Goal: Task Accomplishment & Management: Manage account settings

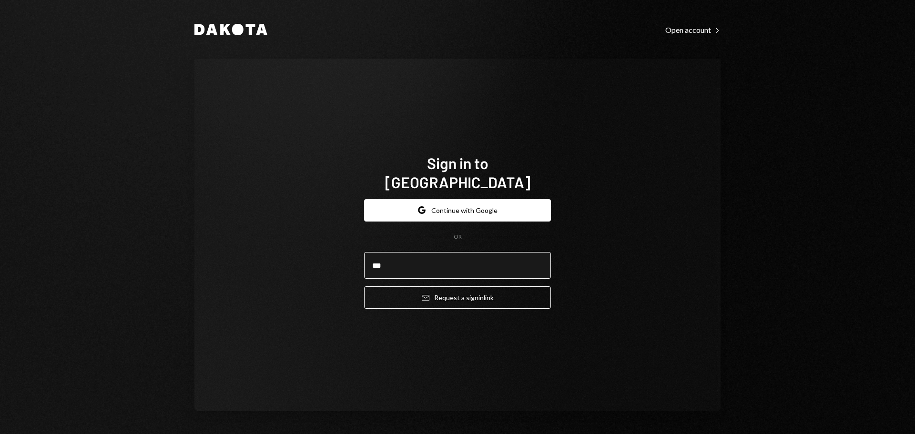
type input "**********"
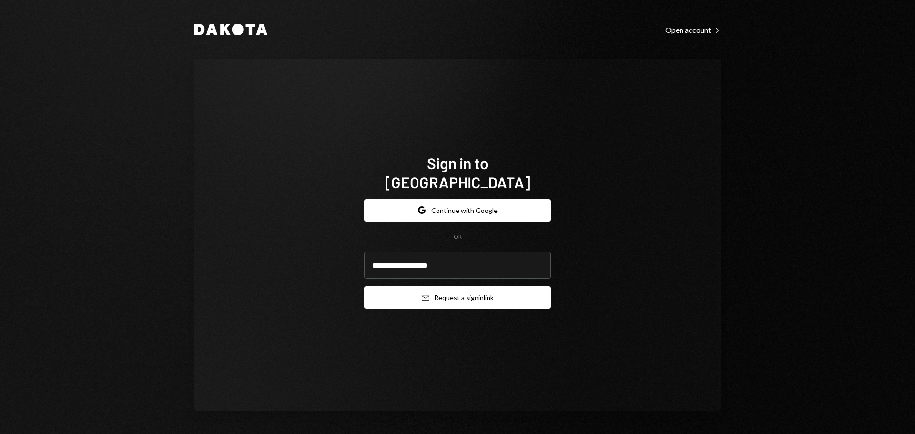
click at [440, 288] on button "Email Request a sign in link" at bounding box center [457, 297] width 187 height 22
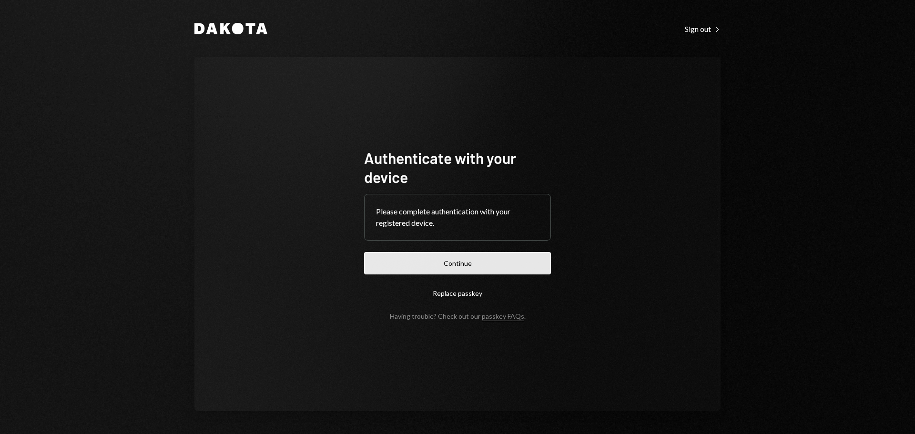
click at [459, 267] on button "Continue" at bounding box center [457, 263] width 187 height 22
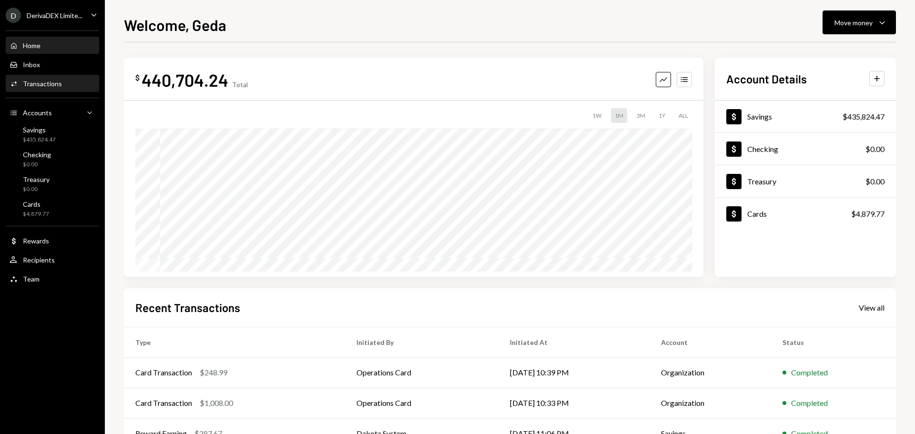
click at [43, 87] on div "Transactions" at bounding box center [42, 84] width 39 height 8
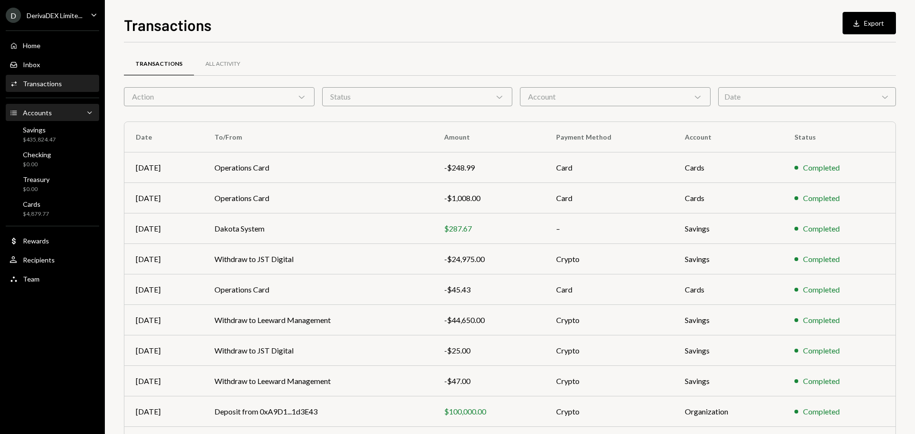
click at [81, 117] on div "Accounts Accounts Caret Down" at bounding box center [53, 113] width 86 height 10
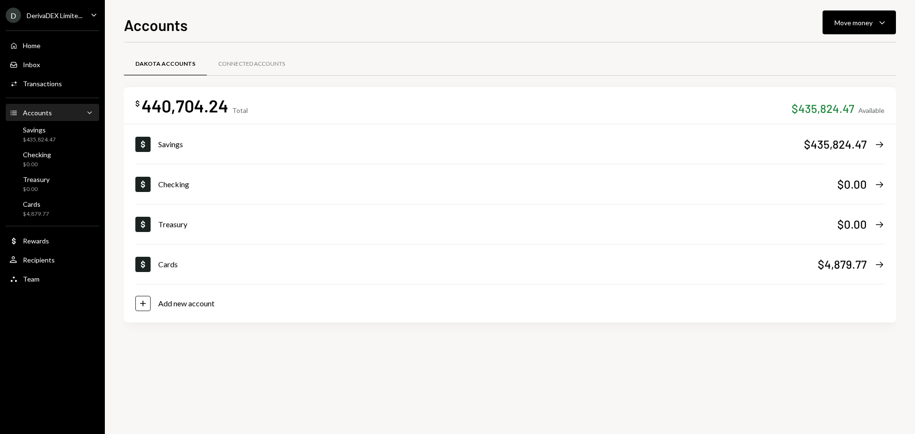
drag, startPoint x: 92, startPoint y: 116, endPoint x: 83, endPoint y: 120, distance: 10.3
click at [92, 116] on icon "Caret Down" at bounding box center [90, 113] width 10 height 10
click at [852, 19] on div "Move money" at bounding box center [854, 23] width 38 height 10
click at [675, 79] on div "Dakota Accounts Connected Accounts" at bounding box center [510, 69] width 772 height 35
click at [859, 21] on div "Move money" at bounding box center [854, 23] width 38 height 10
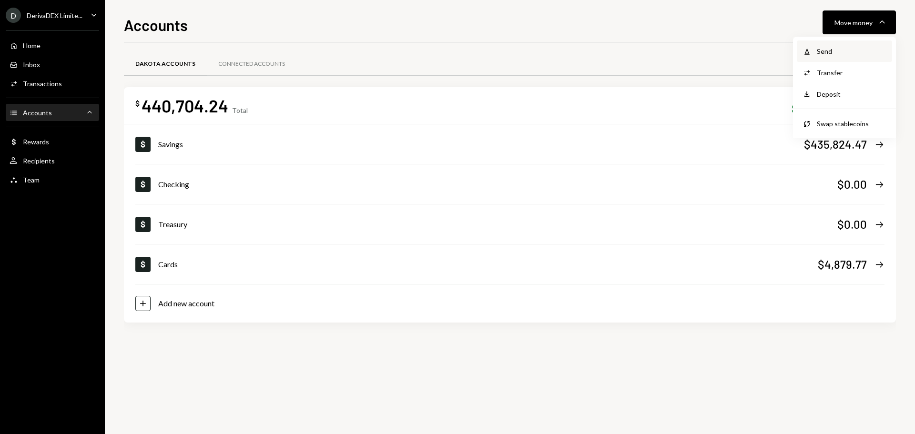
click at [856, 55] on div "Send" at bounding box center [852, 51] width 70 height 10
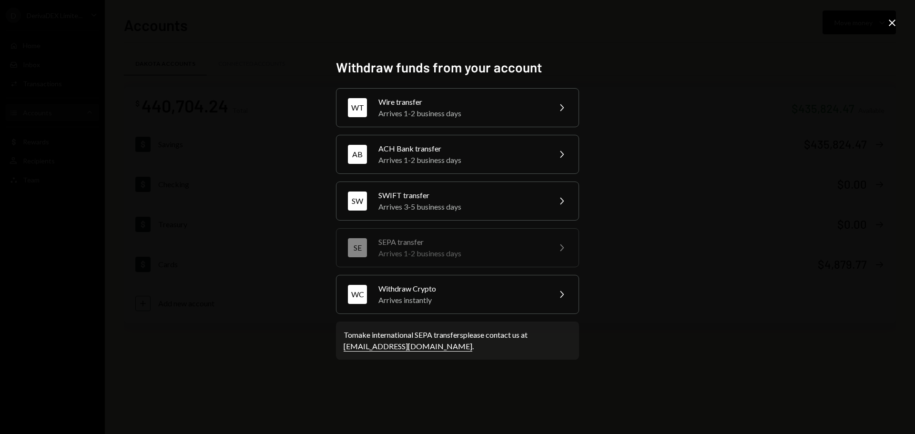
click at [703, 198] on div "Withdraw funds from your account WT Wire transfer Arrives 1-2 business days Che…" at bounding box center [457, 217] width 915 height 434
click at [271, 263] on div "Withdraw funds from your account WT Wire transfer Arrives 1-2 business days Che…" at bounding box center [457, 217] width 915 height 434
click at [121, 90] on div "Withdraw funds from your account WT Wire transfer Arrives 1-2 business days Che…" at bounding box center [457, 217] width 915 height 434
click at [889, 21] on icon "Close" at bounding box center [892, 22] width 11 height 11
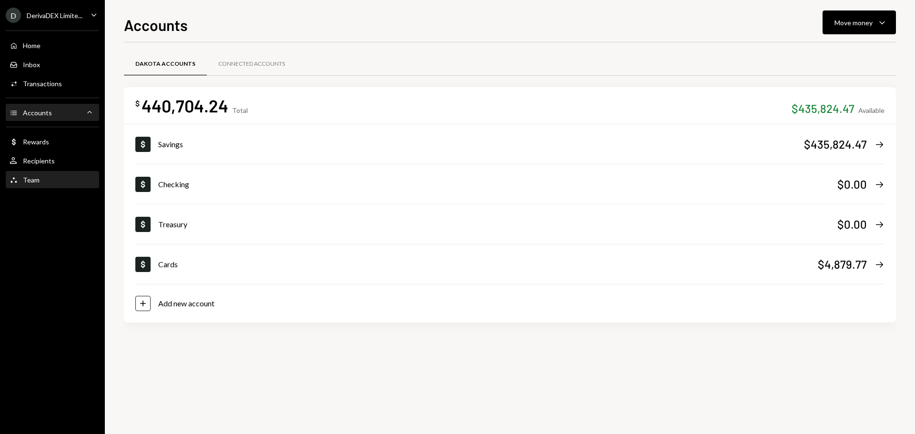
click at [28, 176] on div "Team Team" at bounding box center [53, 180] width 86 height 16
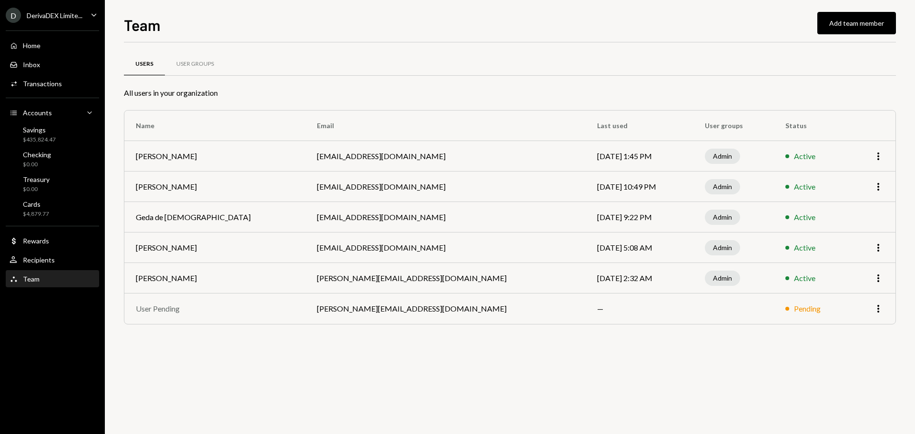
click at [877, 315] on td "More" at bounding box center [872, 309] width 45 height 31
click at [877, 312] on icon "More" at bounding box center [878, 308] width 11 height 11
click at [37, 136] on div "$435,824.47" at bounding box center [39, 140] width 33 height 8
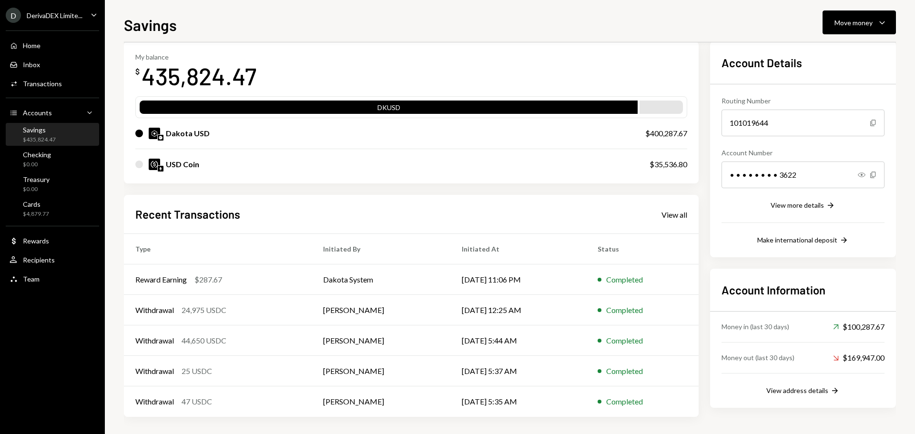
scroll to position [48, 0]
